Goal: Information Seeking & Learning: Learn about a topic

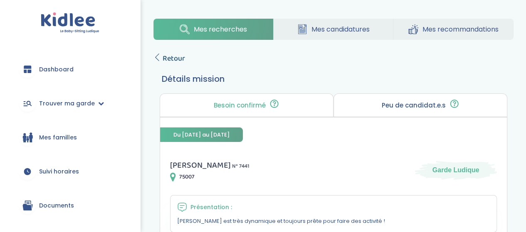
click at [178, 57] on span "Retour" at bounding box center [174, 59] width 22 height 12
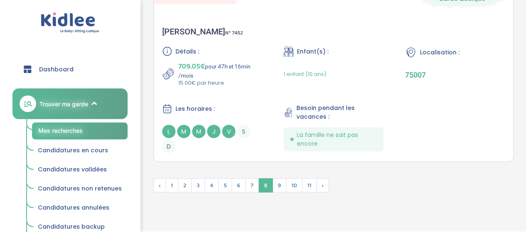
scroll to position [2515, 0]
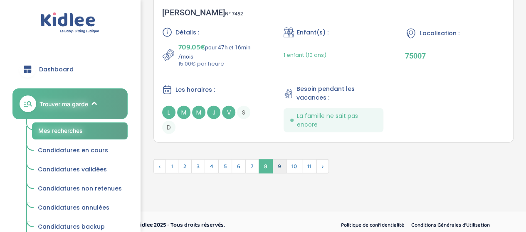
click at [276, 160] on span "9" at bounding box center [279, 167] width 14 height 14
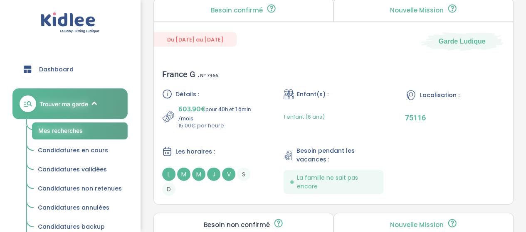
scroll to position [829, 0]
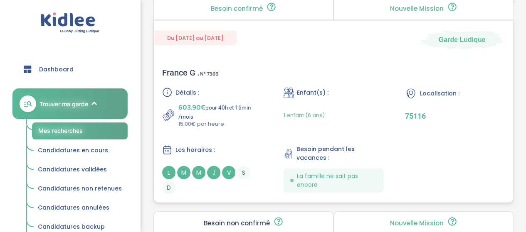
click at [168, 68] on div "France G . N° 7366" at bounding box center [190, 73] width 56 height 10
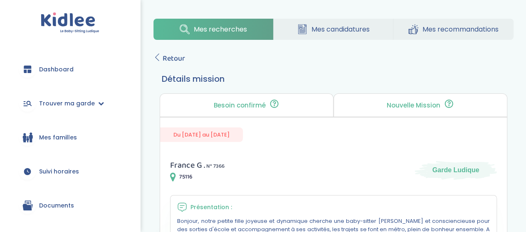
click at [162, 37] on link "Mes recherches" at bounding box center [213, 29] width 120 height 21
click at [174, 57] on span "Retour" at bounding box center [174, 59] width 22 height 12
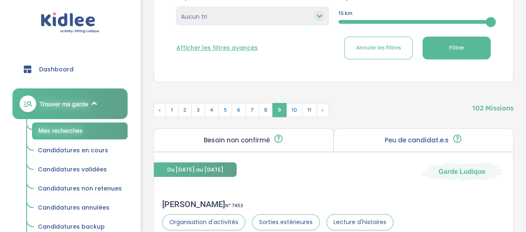
scroll to position [227, 0]
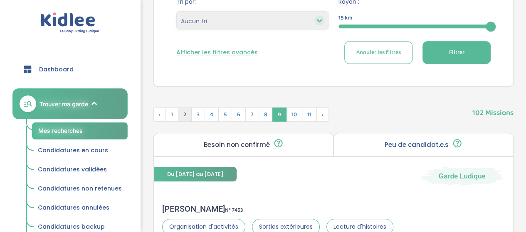
click at [184, 115] on span "2" at bounding box center [185, 115] width 14 height 14
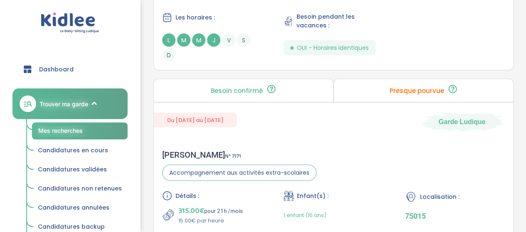
scroll to position [2551, 0]
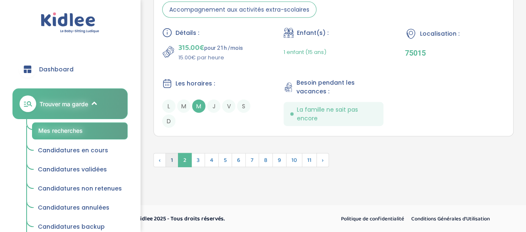
click at [171, 159] on span "1" at bounding box center [171, 160] width 13 height 14
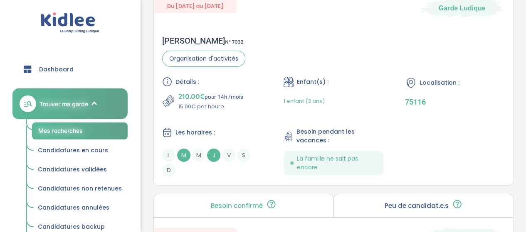
scroll to position [1313, 0]
